Goal: Task Accomplishment & Management: Complete application form

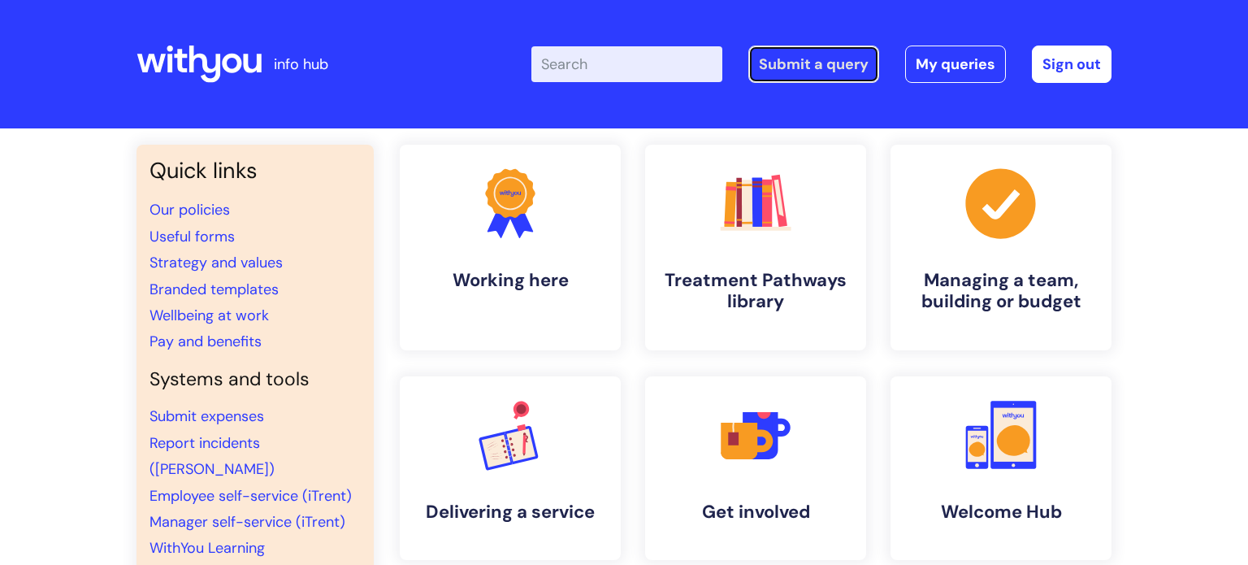
click at [822, 57] on link "Submit a query" at bounding box center [813, 63] width 131 height 37
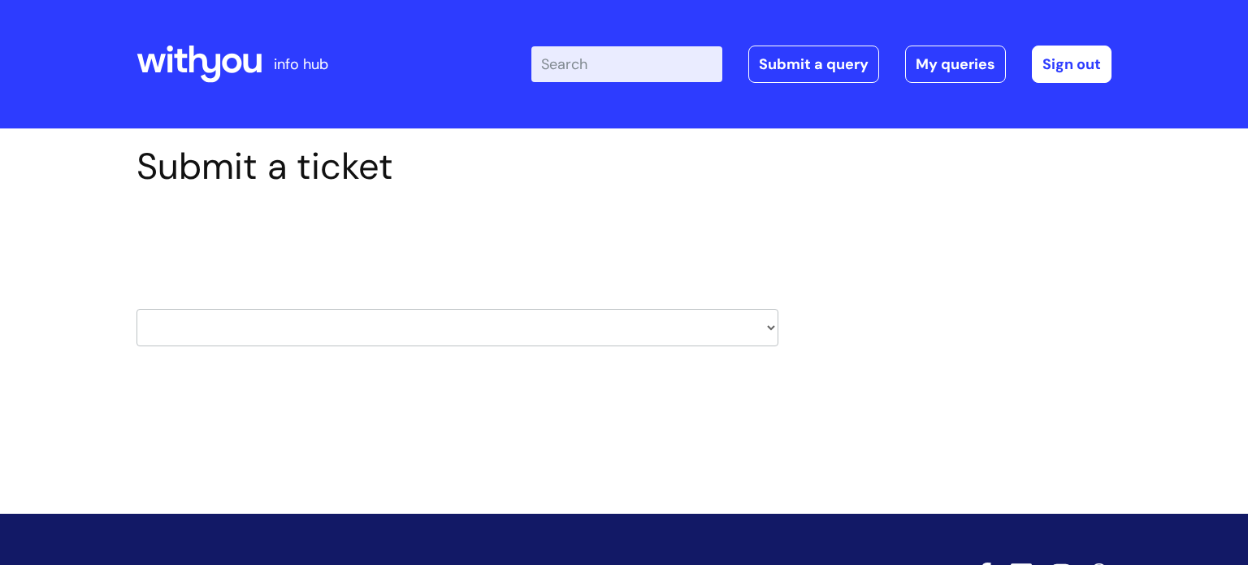
click at [640, 330] on select "HR / People IT and Support Clinical Drug Alerts Finance Accounts Data Support T…" at bounding box center [457, 327] width 642 height 37
select select "it_and_support"
click at [136, 309] on select "HR / People IT and Support Clinical Drug Alerts Finance Accounts Data Support T…" at bounding box center [457, 327] width 642 height 37
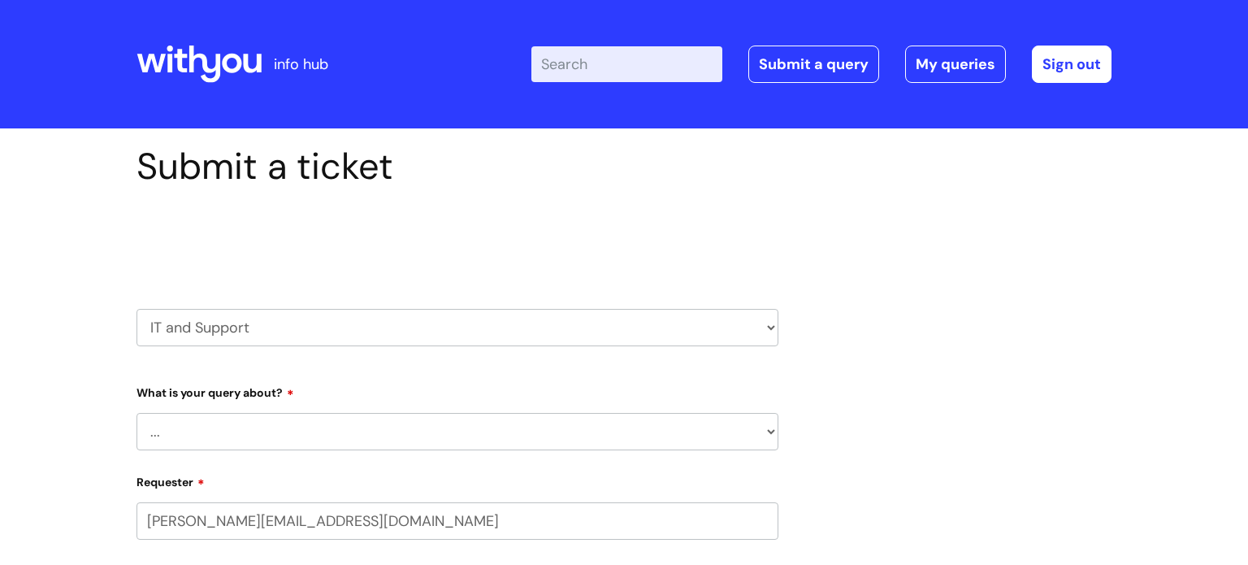
select select "80004286547"
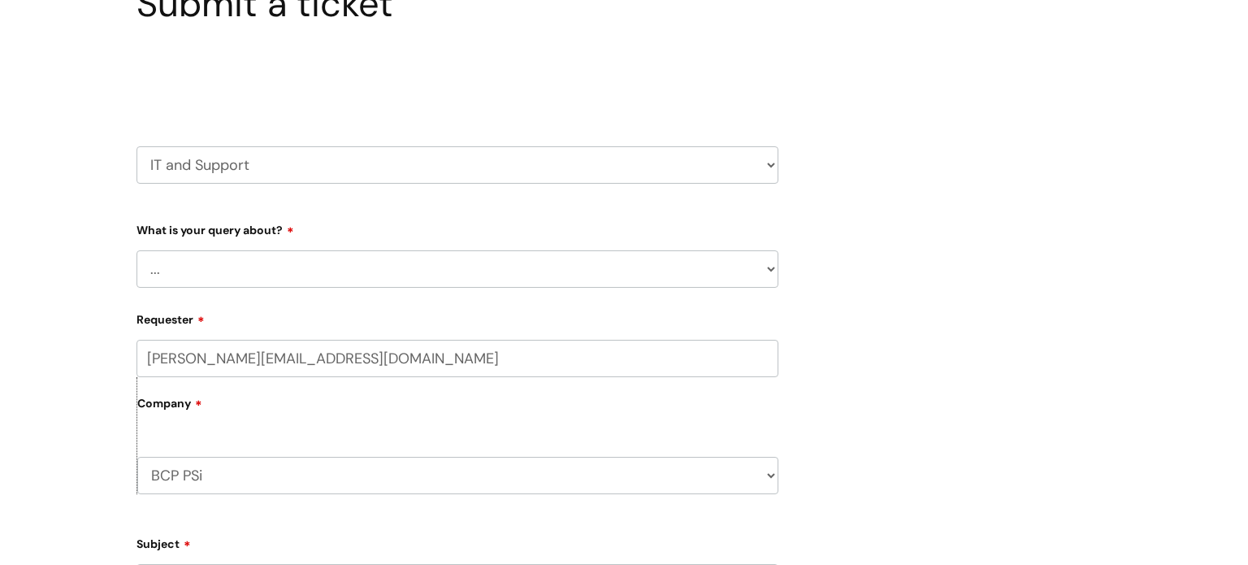
scroll to position [162, 0]
click at [414, 269] on select "... Mobile Phone Reset & MFA Accounts, Starters and Leavers IT Hardware issue I…" at bounding box center [457, 268] width 642 height 37
select select "IT Hardware issue"
click at [136, 250] on select "... Mobile Phone Reset & MFA Accounts, Starters and Leavers IT Hardware issue I…" at bounding box center [457, 268] width 642 height 37
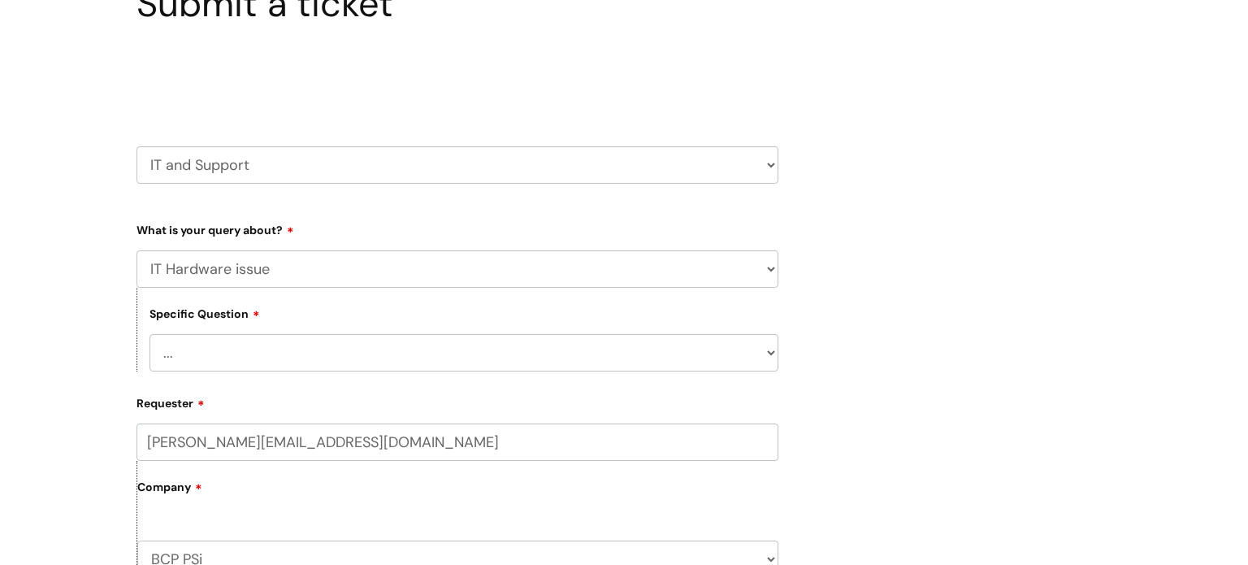
click at [262, 350] on select "... I need a new or replacement ... I’m waiting for new or replacement hardware…" at bounding box center [463, 352] width 629 height 37
click at [149, 334] on select "... I need a new or replacement ... I’m waiting for new or replacement hardware…" at bounding box center [463, 352] width 629 height 37
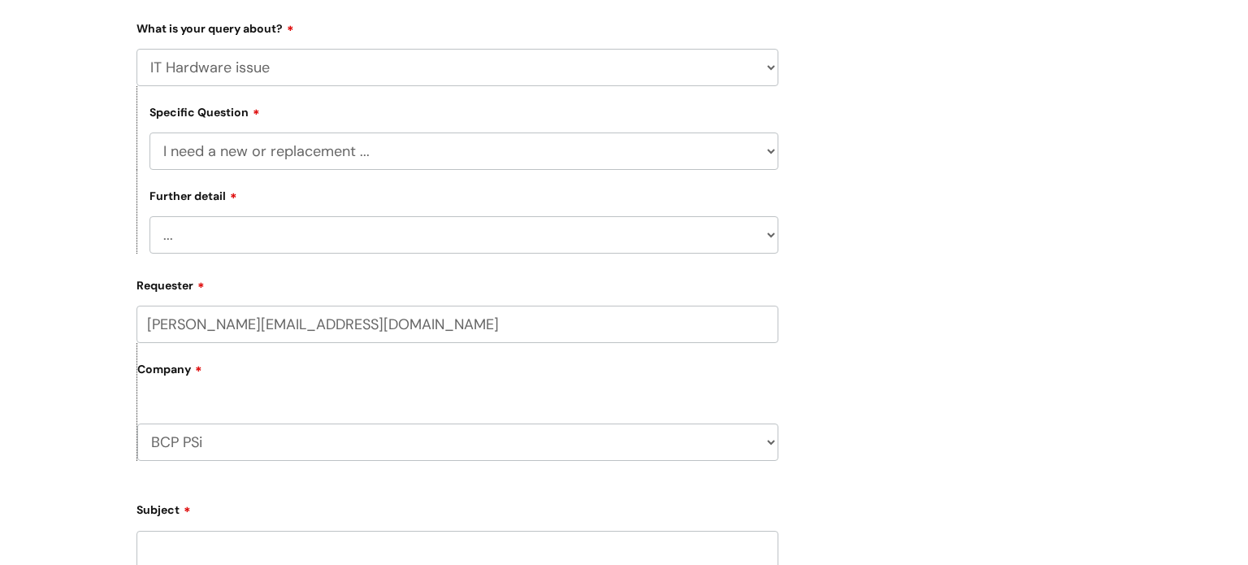
scroll to position [370, 0]
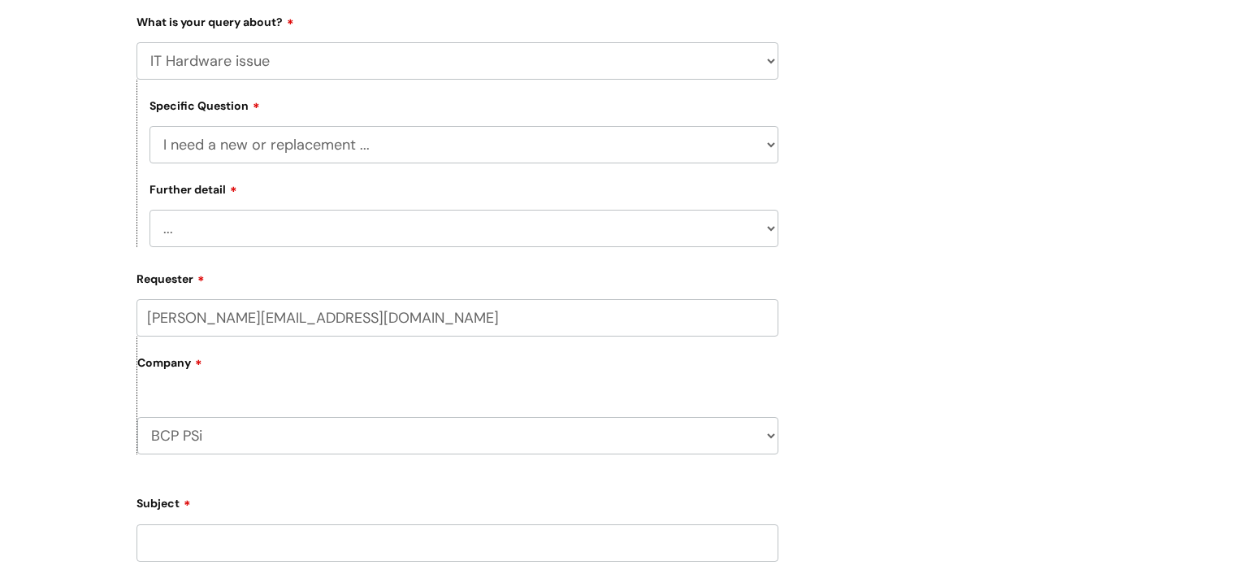
click at [399, 230] on select "... Another sort of cable Anything else Monitor Mouse/keyboard Port replicator …" at bounding box center [463, 228] width 629 height 37
click at [276, 144] on select "... I need a new or replacement ... I’m waiting for new or replacement hardware…" at bounding box center [463, 144] width 629 height 37
select select "Problem with Laptop or Chromebook"
click at [149, 126] on select "... I need a new or replacement ... I’m waiting for new or replacement hardware…" at bounding box center [463, 144] width 629 height 37
click at [232, 228] on select "... I’ve no sound / microphone I’ve got no internet or wifi I’ve got no camera …" at bounding box center [463, 228] width 629 height 37
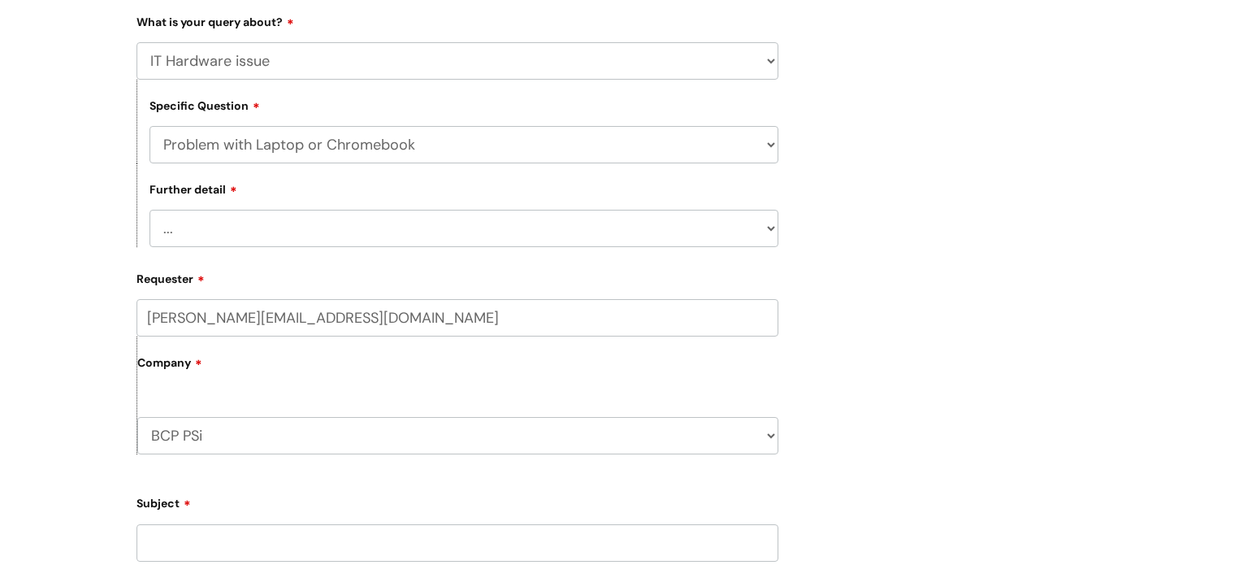
select select "I’ve got a display issue"
click at [149, 210] on select "... I’ve no sound / microphone I’ve got no internet or wifi I’ve got no camera …" at bounding box center [463, 228] width 629 height 37
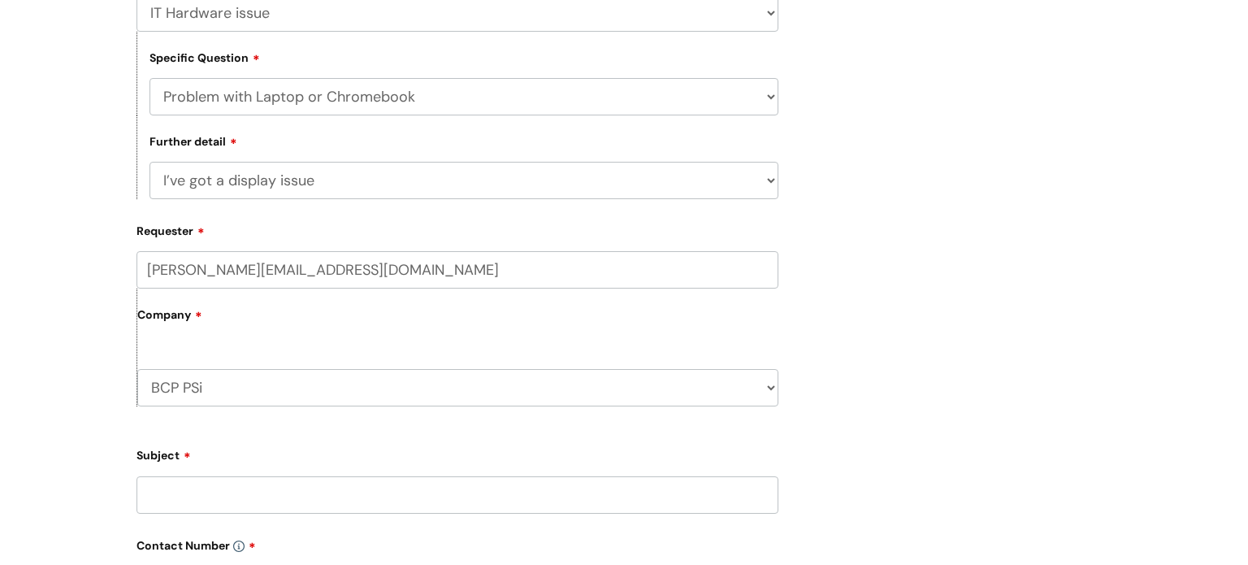
scroll to position [419, 0]
click at [259, 387] on select "BCP PSi WithYou Current Staff" at bounding box center [457, 386] width 641 height 37
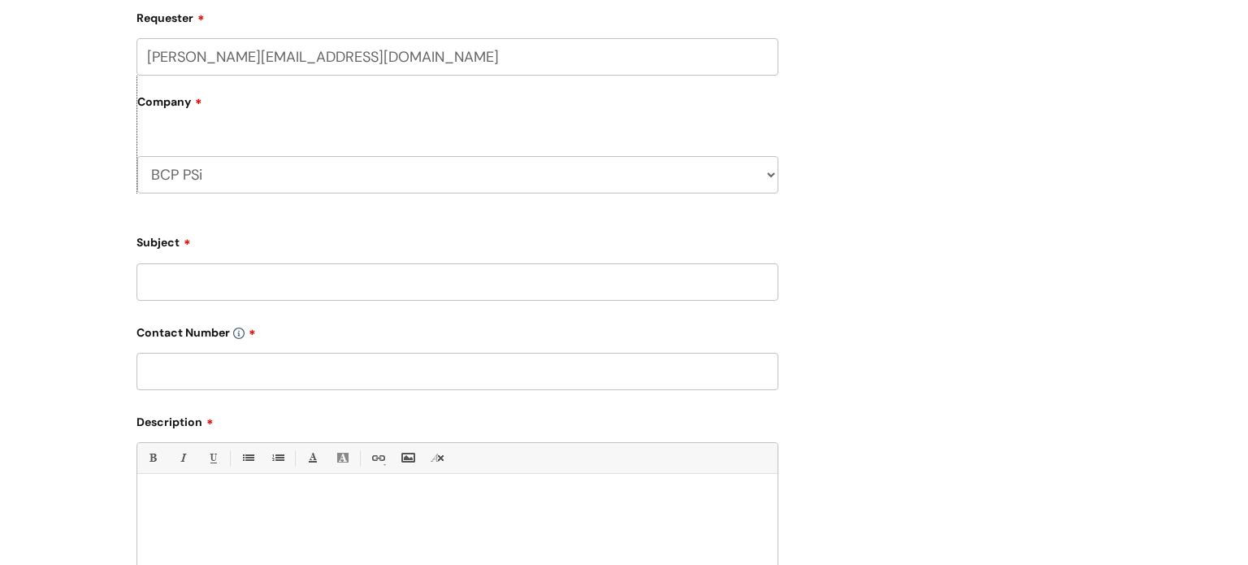
scroll to position [632, 0]
click at [275, 277] on input "Subject" at bounding box center [457, 280] width 642 height 37
type input "Chromebook keyboard issues"
click at [235, 366] on input "text" at bounding box center [457, 370] width 642 height 37
paste input "07977051855"
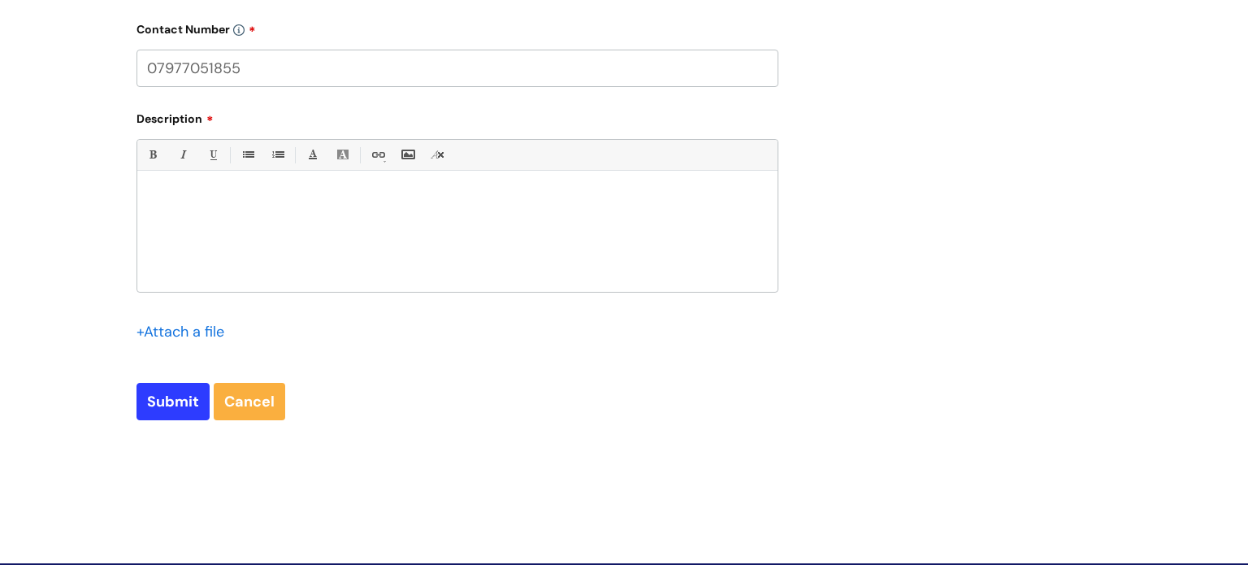
scroll to position [935, 0]
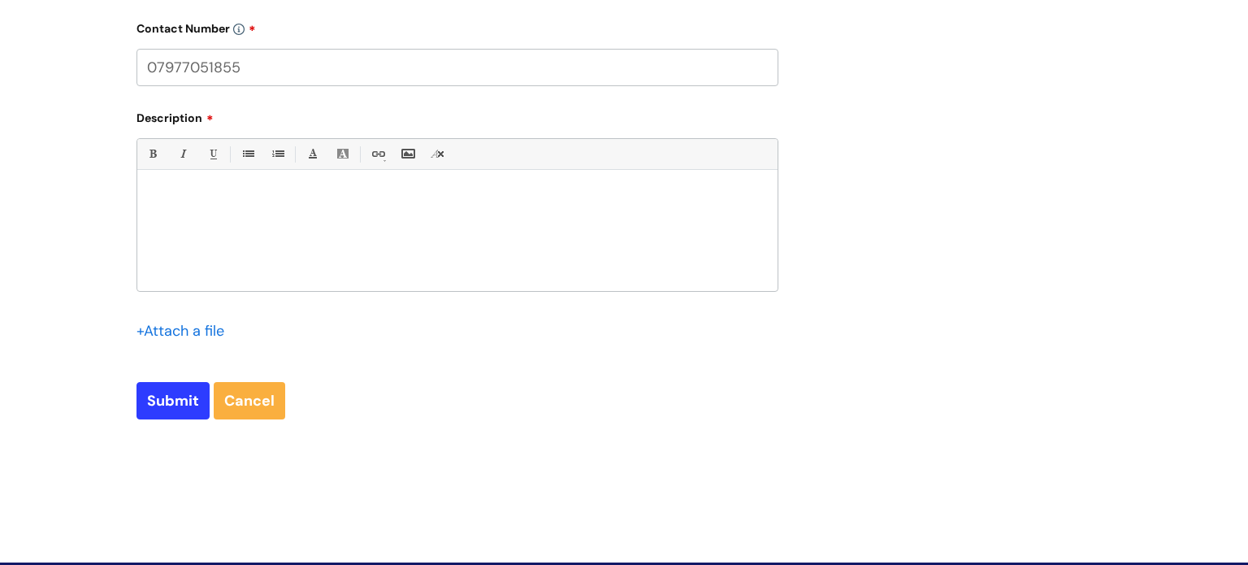
type input "07977051855"
click at [425, 209] on div at bounding box center [457, 235] width 640 height 112
click at [479, 196] on p "I been having issues with my keyboard for several months now." at bounding box center [457, 198] width 616 height 15
click at [170, 201] on p "I been having issues with my keyboard for several months now." at bounding box center [457, 198] width 616 height 15
click at [490, 200] on p "I have been having issues with my keyboard for several months now." at bounding box center [457, 198] width 616 height 15
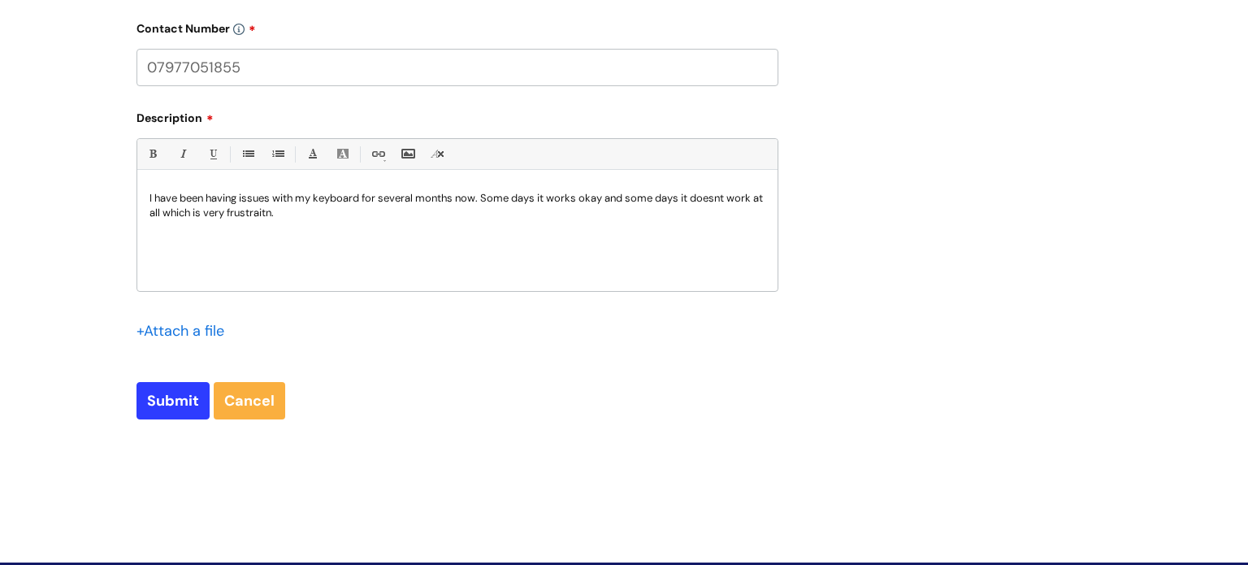
click at [269, 215] on p "I have been having issues with my keyboard for several months now. Some days it…" at bounding box center [457, 205] width 616 height 29
click at [271, 219] on p "I have been having issues with my keyboard for several months now. Some days it…" at bounding box center [457, 205] width 616 height 29
click at [374, 213] on p "I have been having issues with my keyboard for several months now. Some days it…" at bounding box center [457, 205] width 616 height 29
drag, startPoint x: 483, startPoint y: 194, endPoint x: 691, endPoint y: 216, distance: 208.3
click at [691, 216] on p "I have been having issues with my keyboard for several months now. Some days it…" at bounding box center [457, 205] width 616 height 29
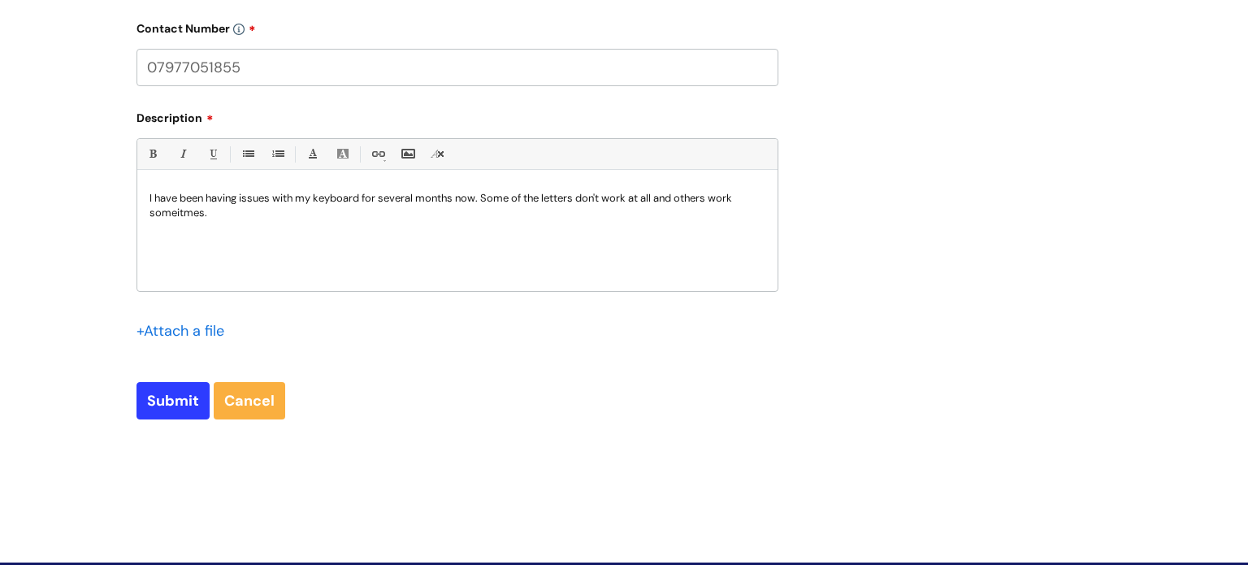
click at [167, 213] on p "I have been having issues with my keyboard for several months now. Some of the …" at bounding box center [457, 205] width 616 height 29
click at [206, 327] on input "file" at bounding box center [176, 329] width 81 height 20
click at [201, 331] on input "file" at bounding box center [176, 329] width 81 height 20
click at [169, 331] on input "file" at bounding box center [176, 329] width 81 height 20
click at [169, 334] on input "file" at bounding box center [176, 329] width 81 height 20
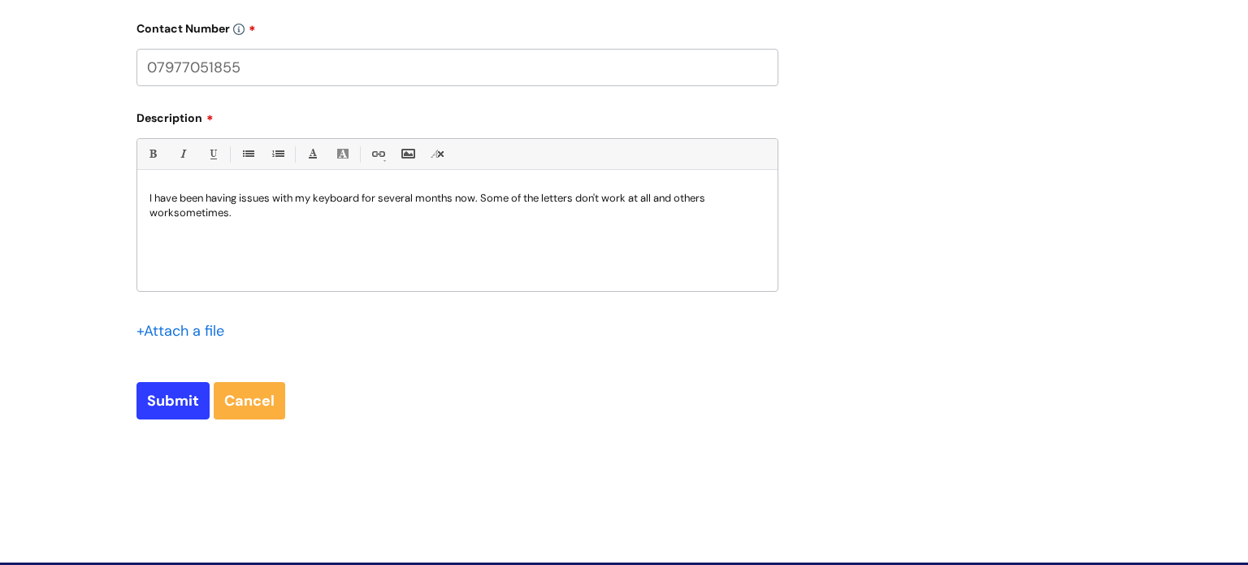
click at [165, 326] on input "file" at bounding box center [176, 329] width 81 height 20
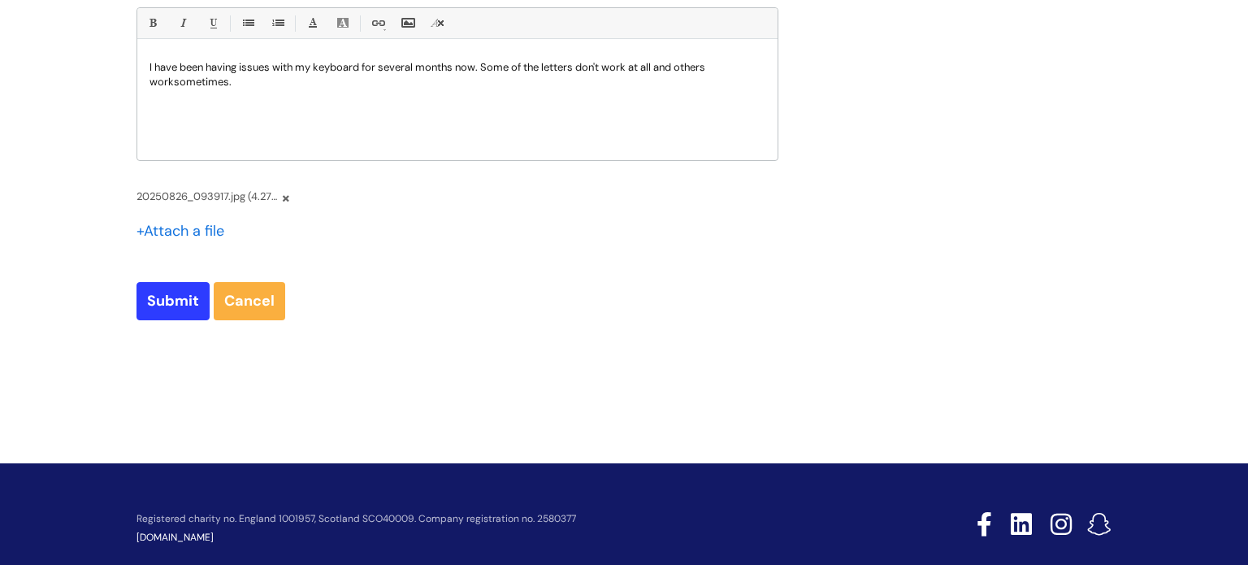
scroll to position [1095, 0]
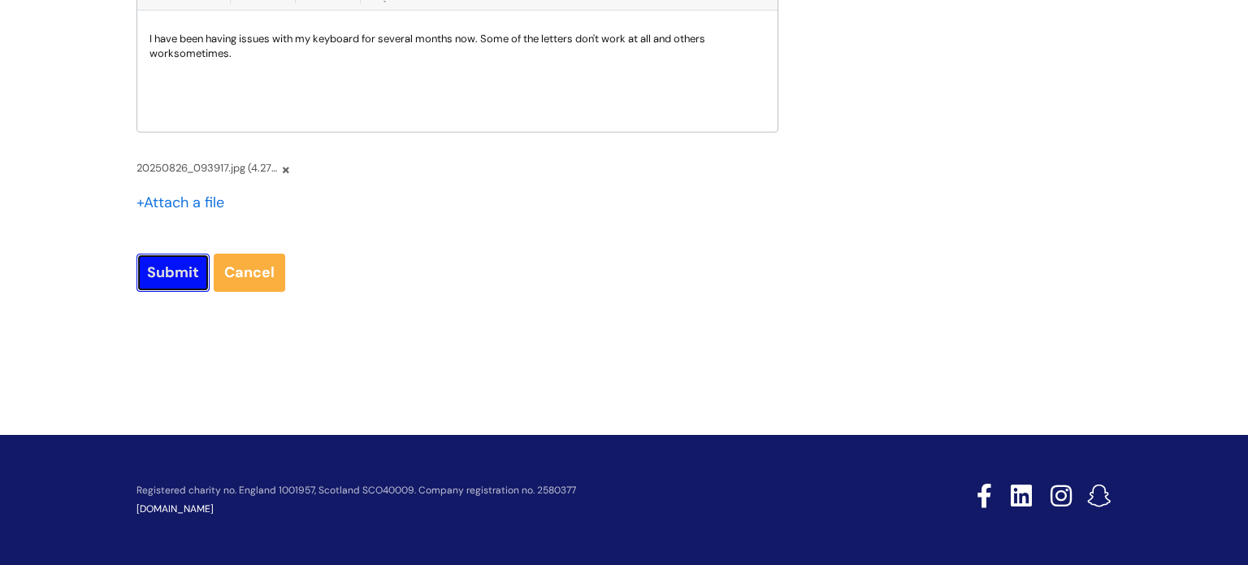
click at [164, 275] on input "Submit" at bounding box center [172, 271] width 73 height 37
type input "Please Wait..."
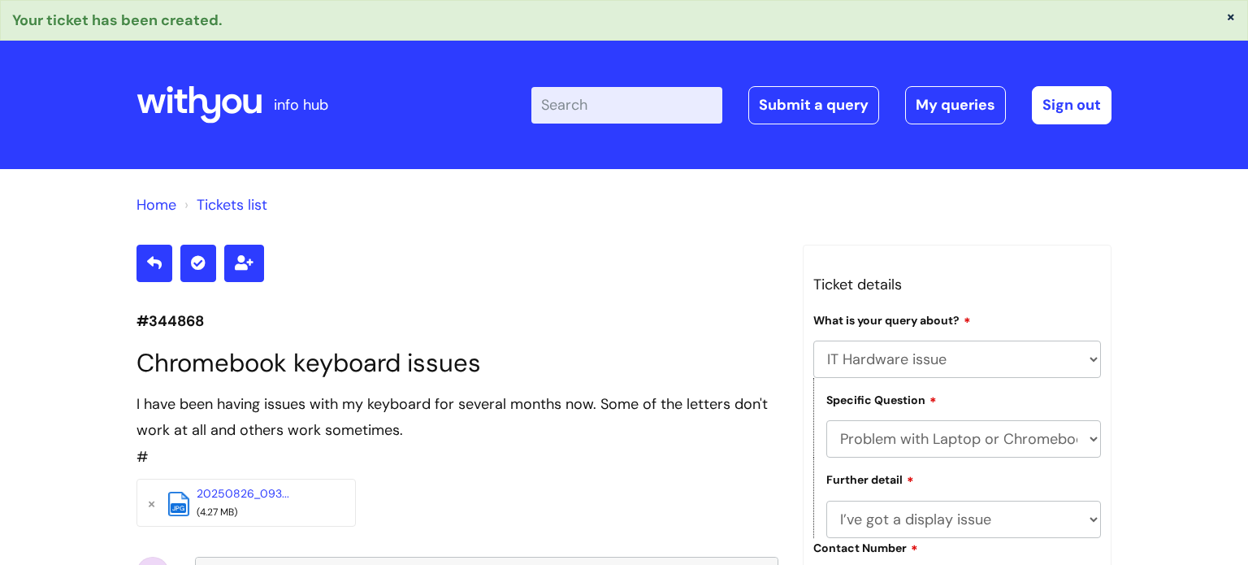
select select "IT Hardware issue"
select select "Problem with Laptop or Chromebook"
select select "I’ve got a display issue"
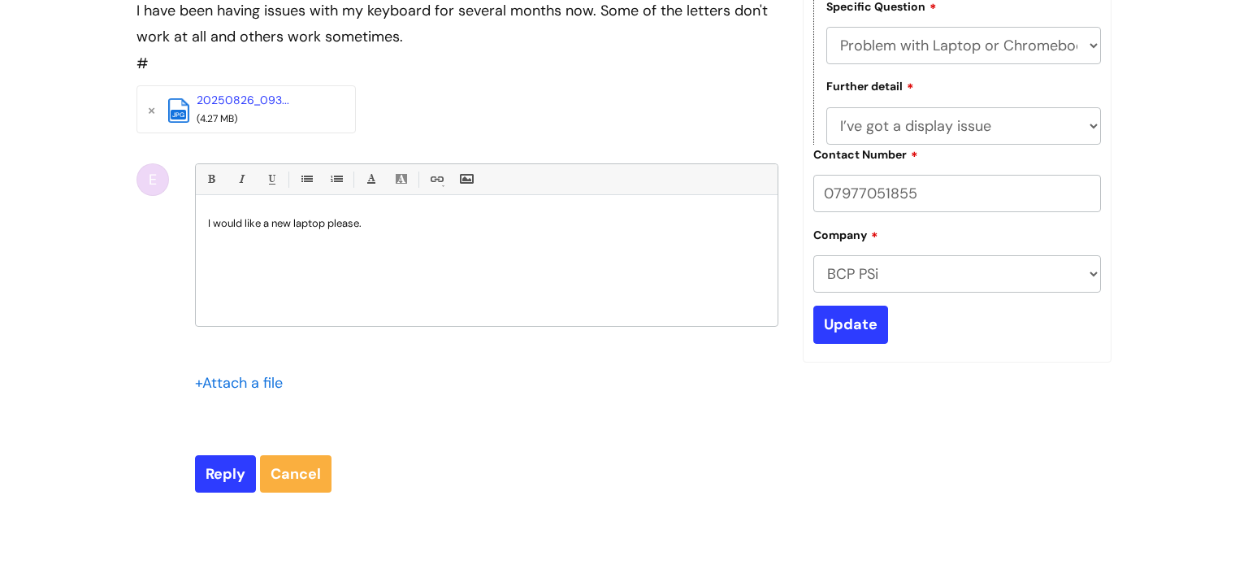
scroll to position [396, 0]
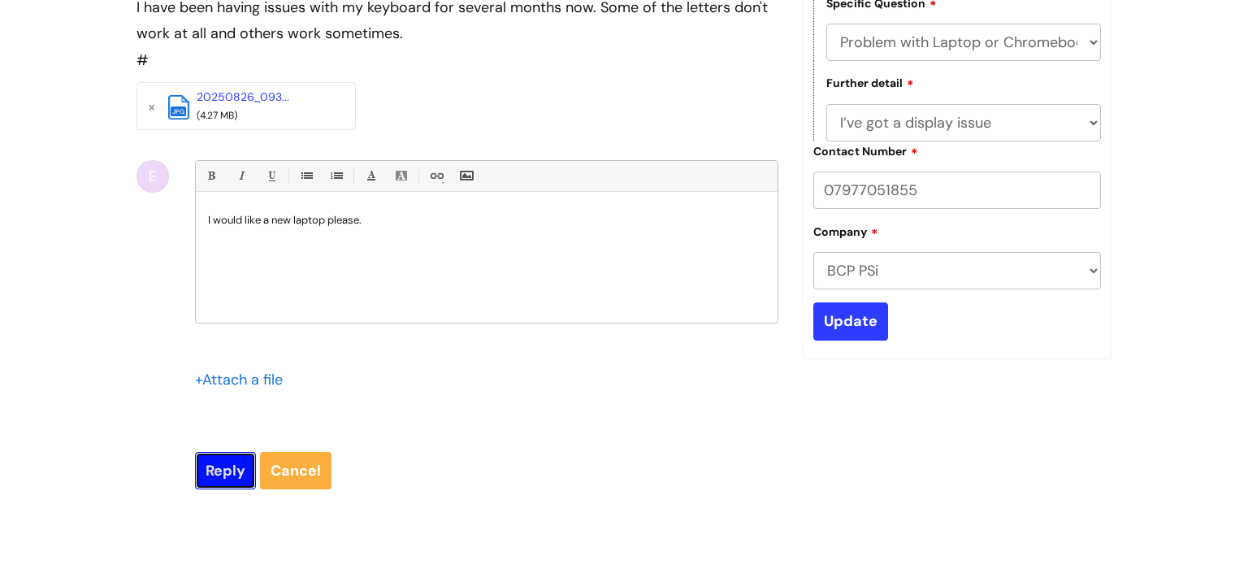
click at [223, 466] on input "Reply" at bounding box center [225, 470] width 61 height 37
type input "Please Wait..."
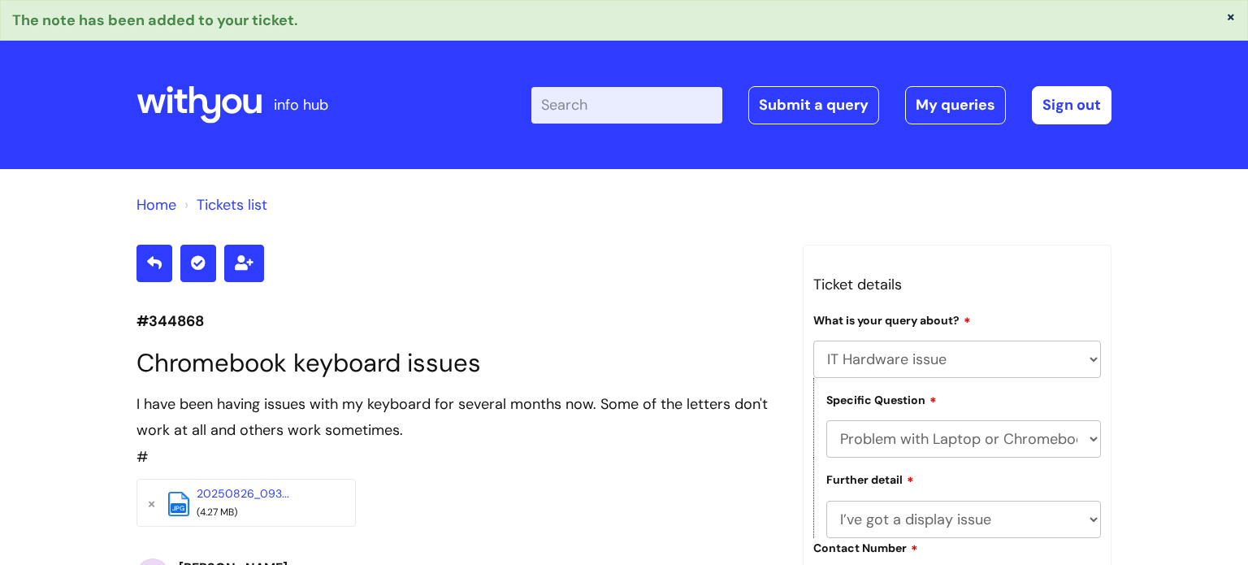
select select "IT Hardware issue"
select select "Problem with Laptop or Chromebook"
select select "I’ve got a display issue"
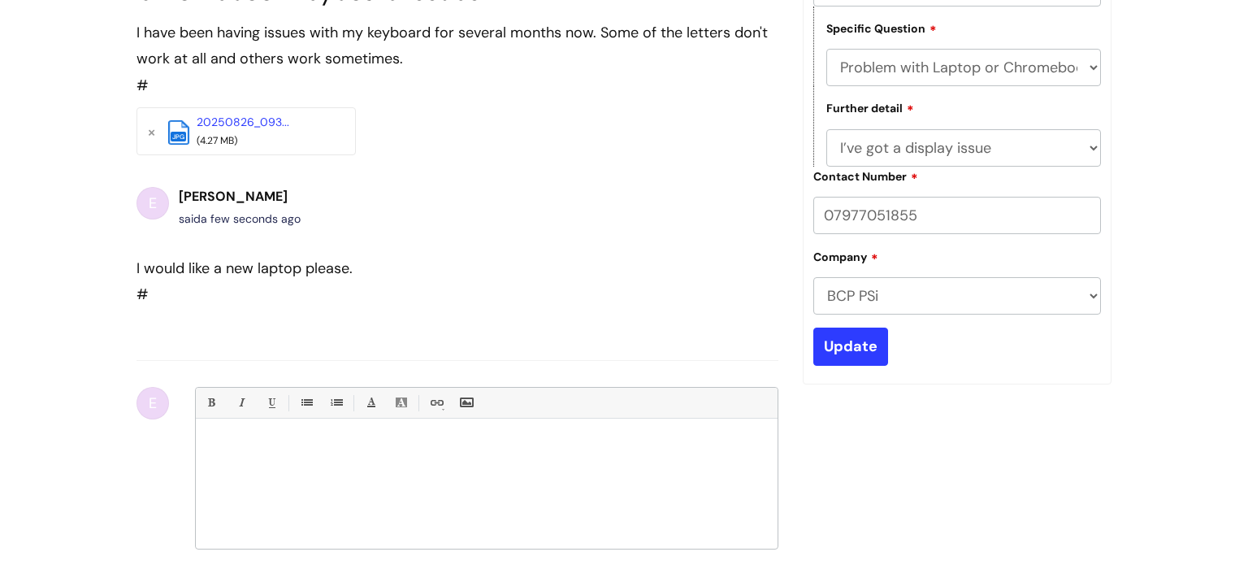
scroll to position [354, 0]
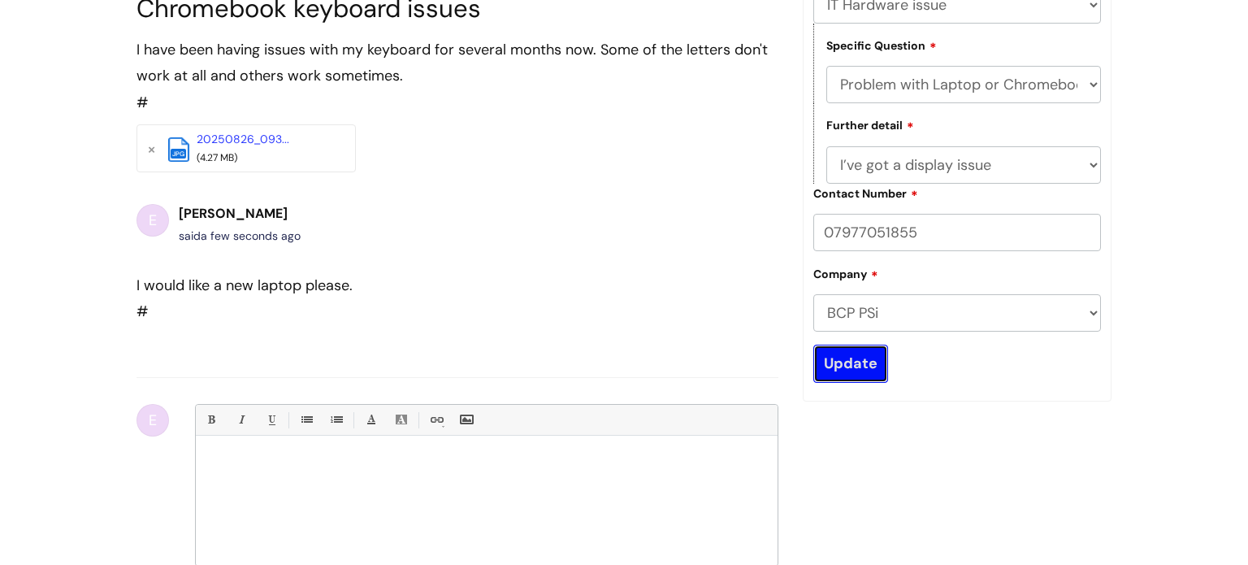
click at [853, 365] on input "Update" at bounding box center [850, 362] width 75 height 37
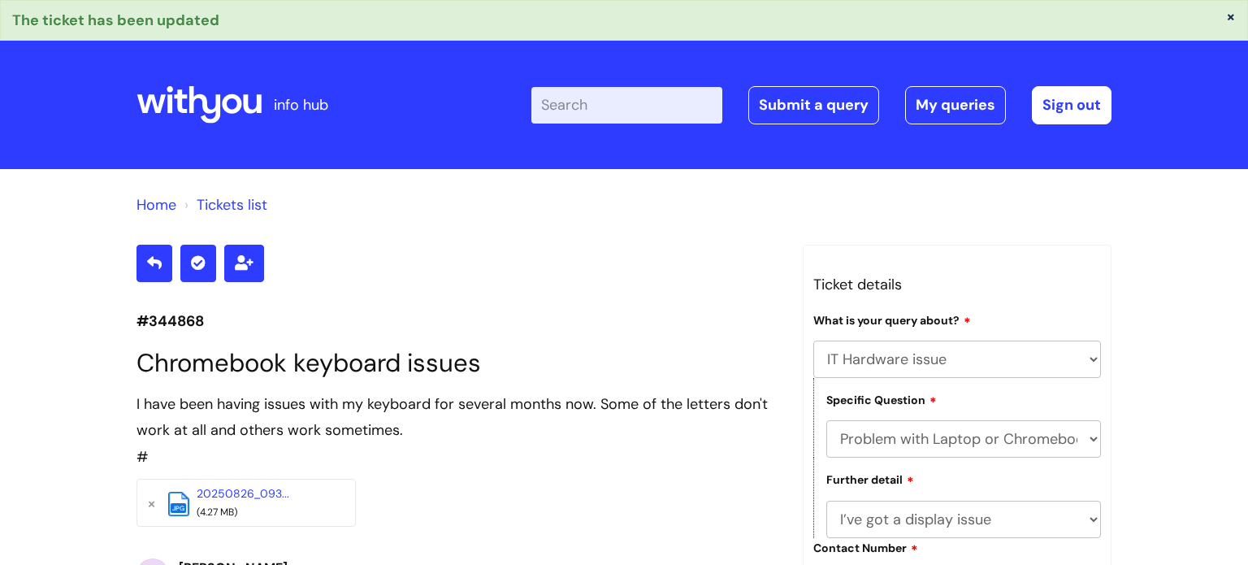
select select "IT Hardware issue"
select select "Problem with Laptop or Chromebook"
select select "I’ve got a display issue"
